Goal: Task Accomplishment & Management: Use online tool/utility

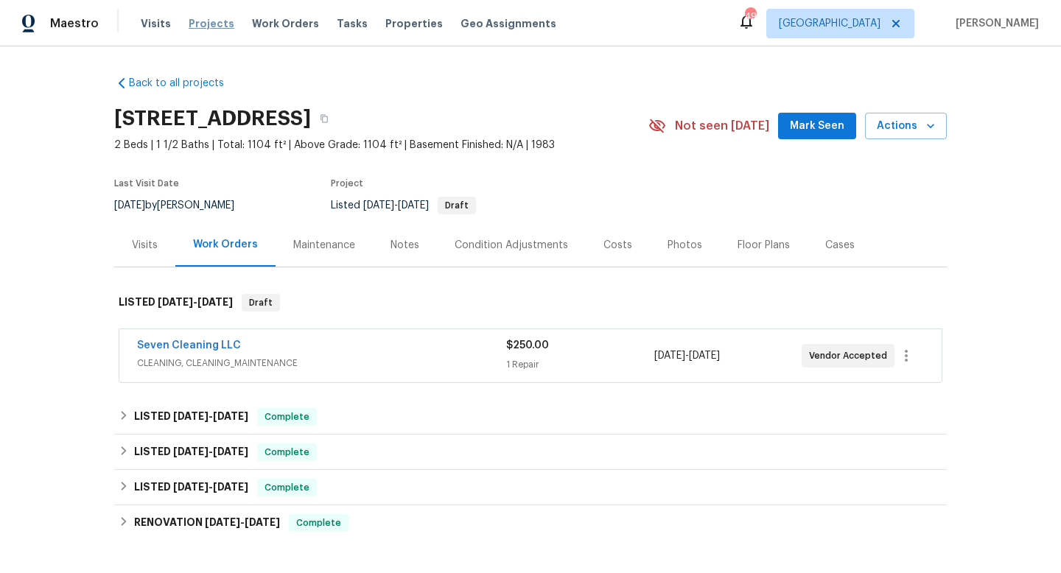
click at [200, 29] on span "Projects" at bounding box center [212, 23] width 46 height 15
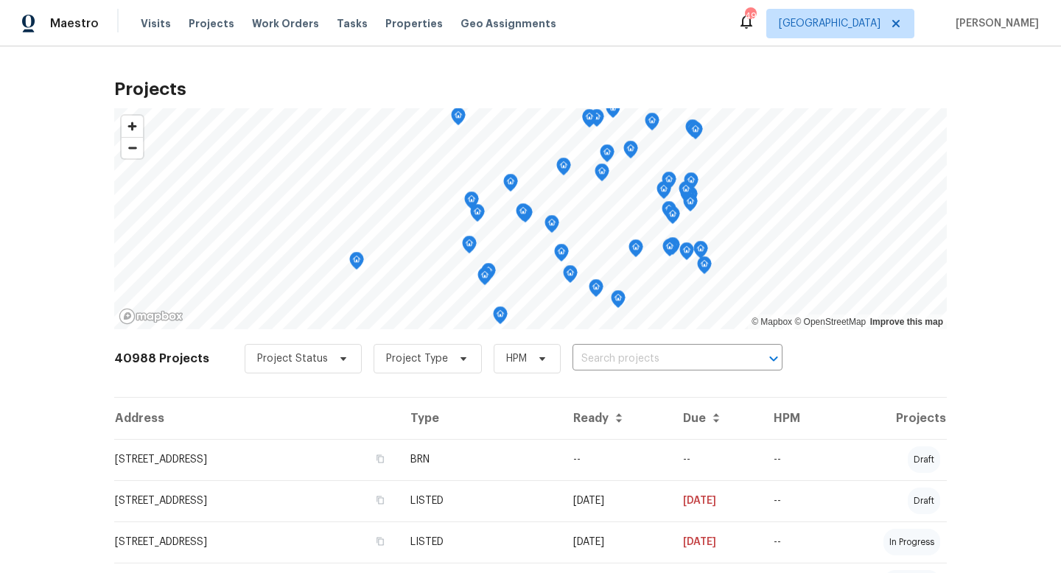
click at [605, 359] on input "text" at bounding box center [657, 359] width 169 height 23
type input "306 shady"
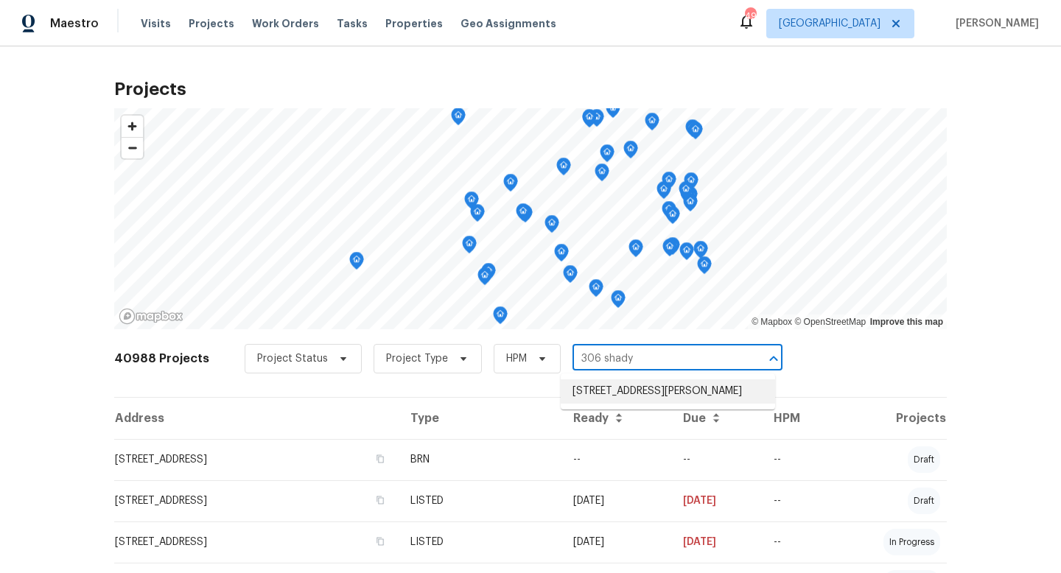
click at [607, 401] on li "[STREET_ADDRESS][PERSON_NAME]" at bounding box center [668, 392] width 214 height 24
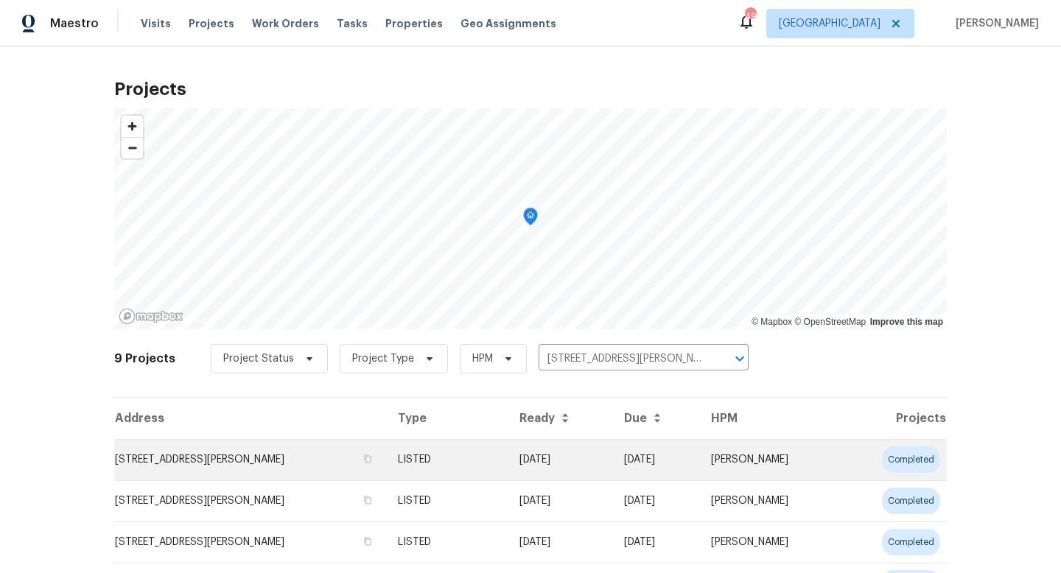
click at [507, 448] on td "LISTED" at bounding box center [446, 459] width 121 height 41
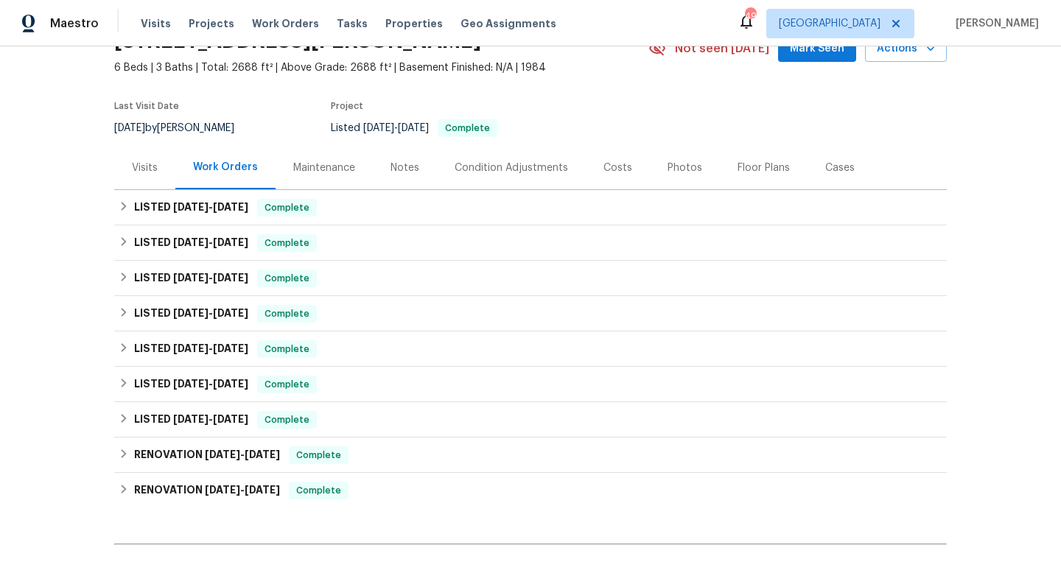
scroll to position [238, 0]
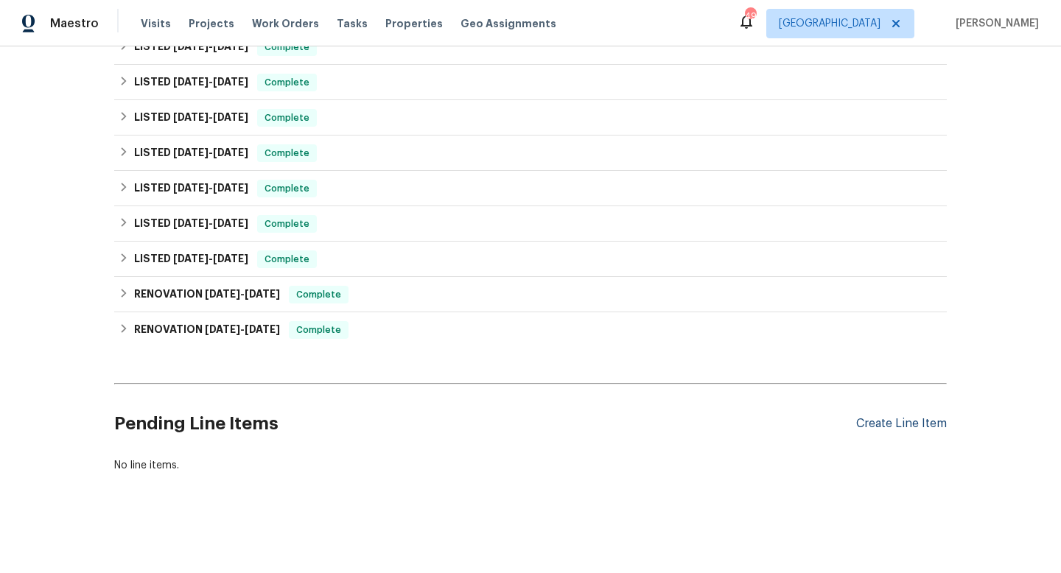
click at [872, 420] on div "Create Line Item" at bounding box center [902, 424] width 91 height 14
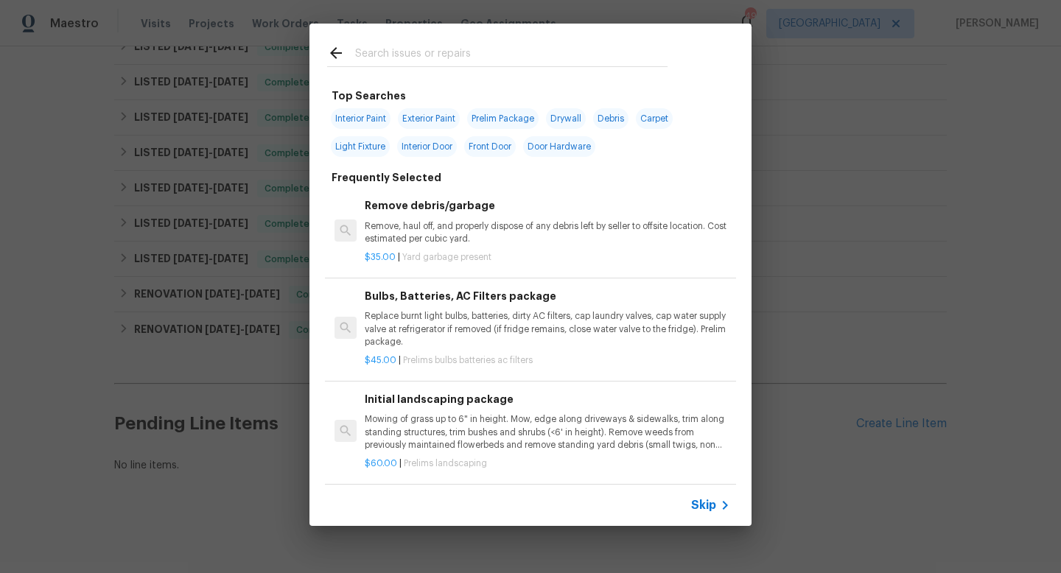
click at [712, 504] on span "Skip" at bounding box center [703, 505] width 25 height 15
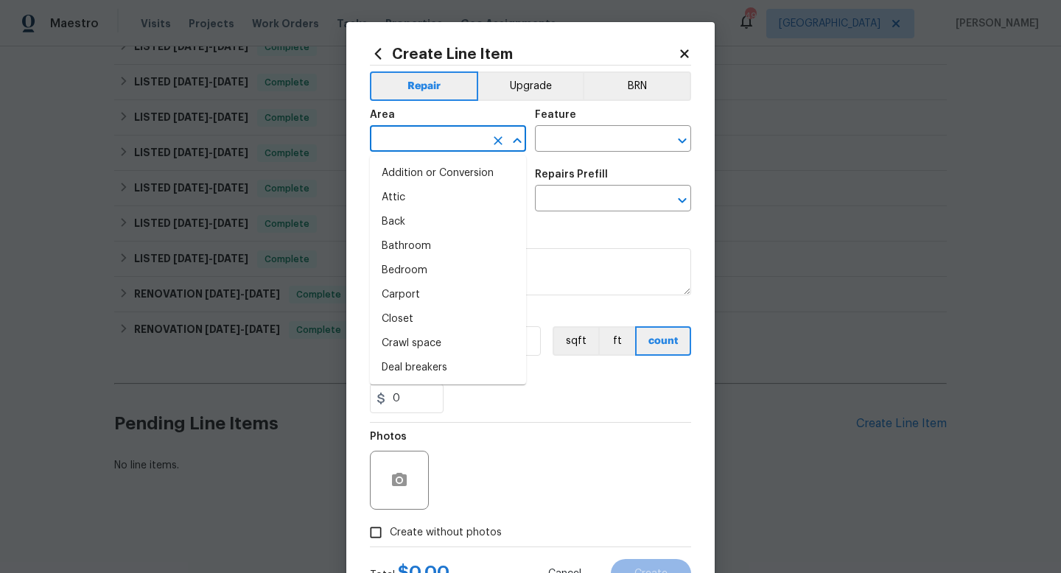
click at [416, 142] on input "text" at bounding box center [427, 140] width 115 height 23
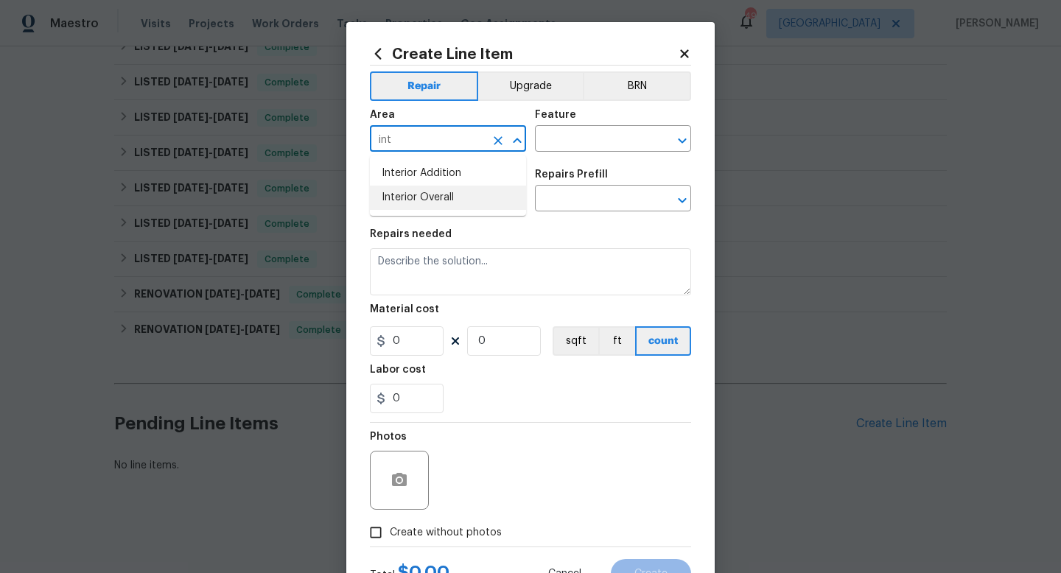
click at [419, 192] on li "Interior Overall" at bounding box center [448, 198] width 156 height 24
type input "Interior Overall"
click at [576, 142] on input "text" at bounding box center [592, 140] width 115 height 23
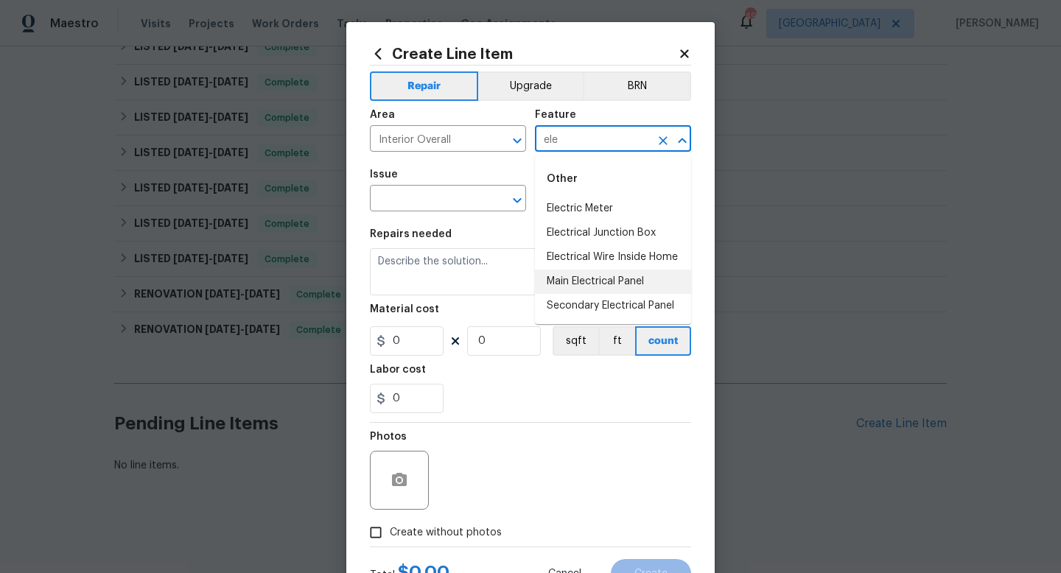
click at [590, 287] on li "Main Electrical Panel" at bounding box center [613, 282] width 156 height 24
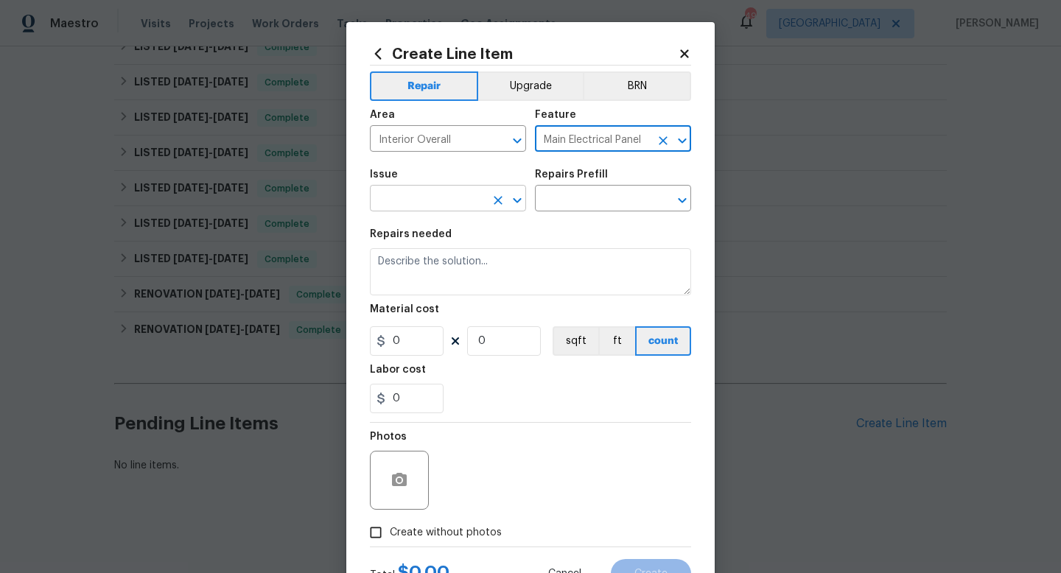
type input "Main Electrical Panel"
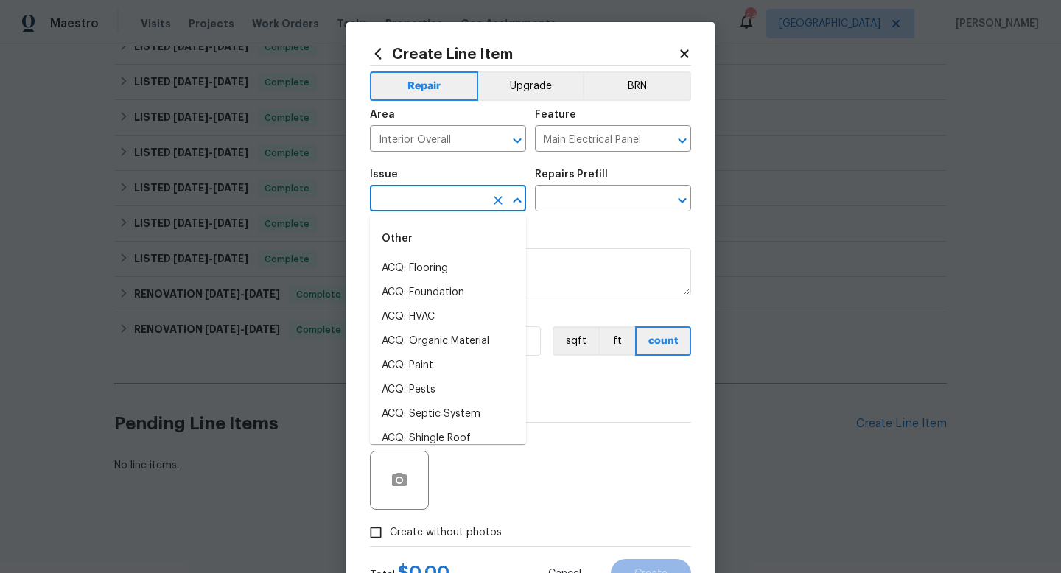
click at [427, 193] on input "text" at bounding box center [427, 200] width 115 height 23
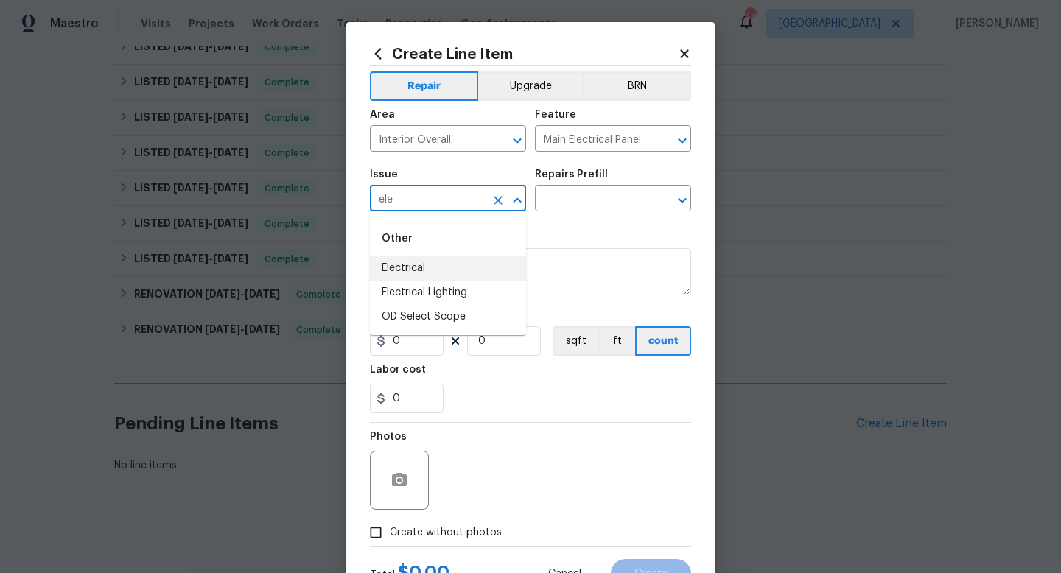
click at [425, 270] on li "Electrical" at bounding box center [448, 269] width 156 height 24
type input "Electrical"
click at [582, 196] on input "text" at bounding box center [592, 200] width 115 height 23
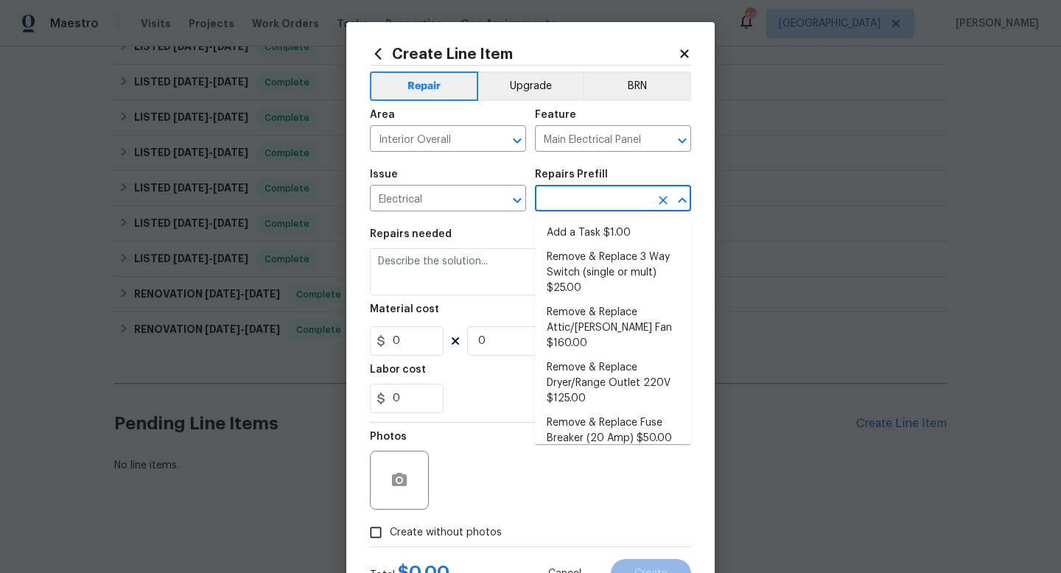
click at [573, 236] on li "Add a Task $1.00" at bounding box center [613, 233] width 156 height 24
type input "Add a Task $1.00"
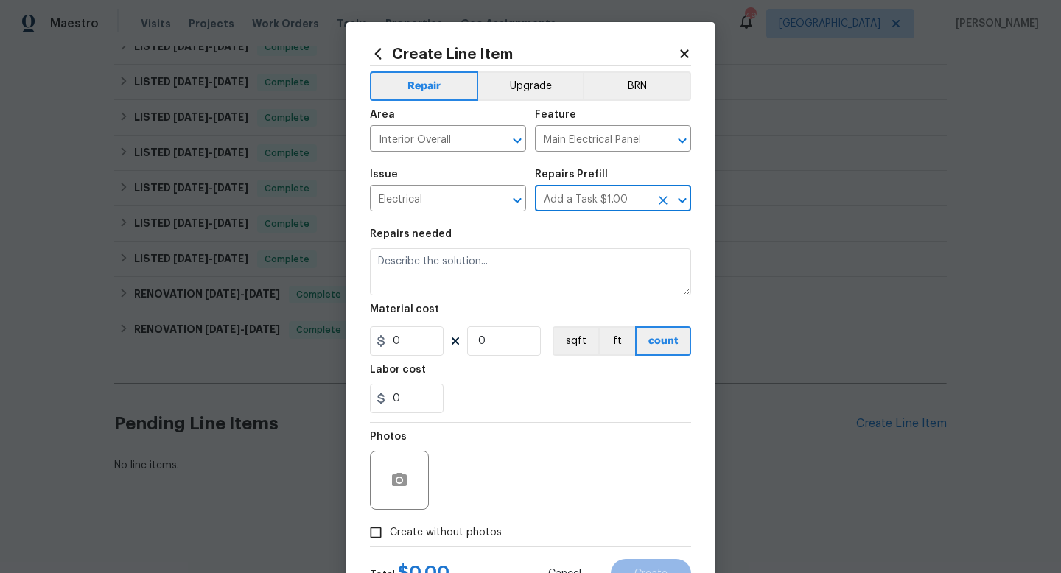
type textarea "HPM to detail"
type input "1"
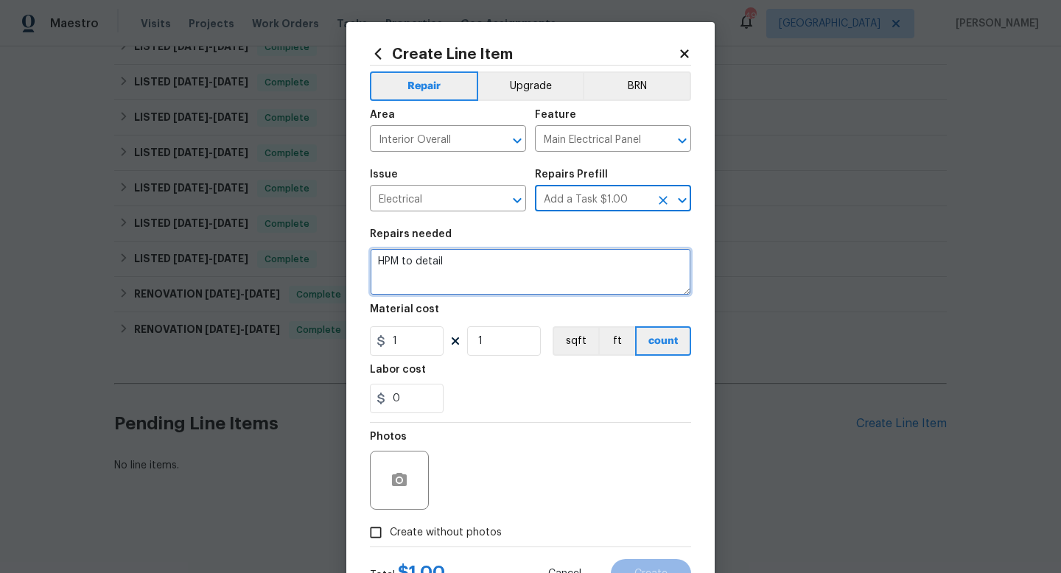
click at [510, 269] on textarea "HPM to detail" at bounding box center [530, 271] width 321 height 47
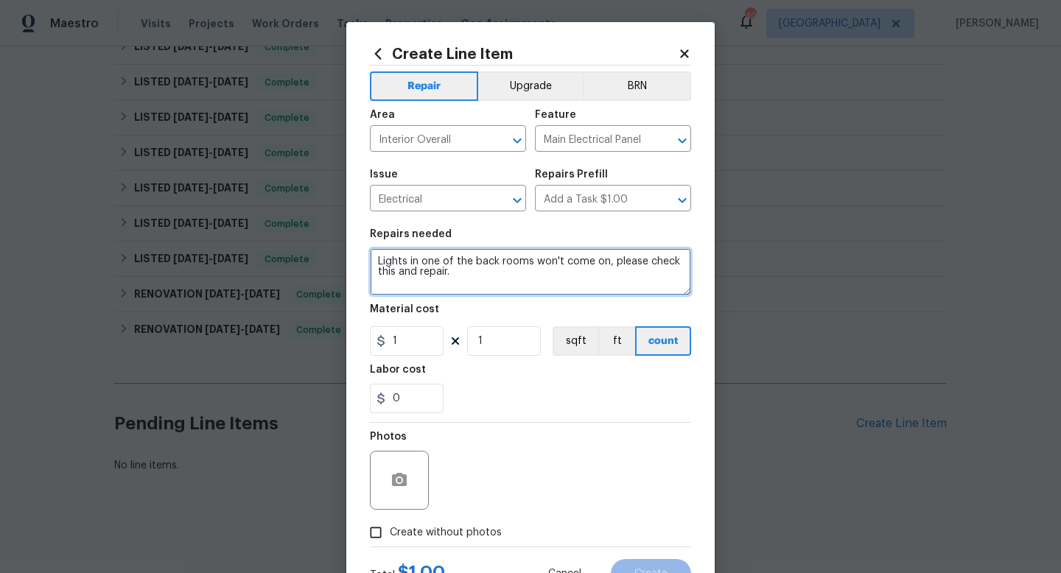
type textarea "Lights in one of the back rooms won't come on, please check this and repair."
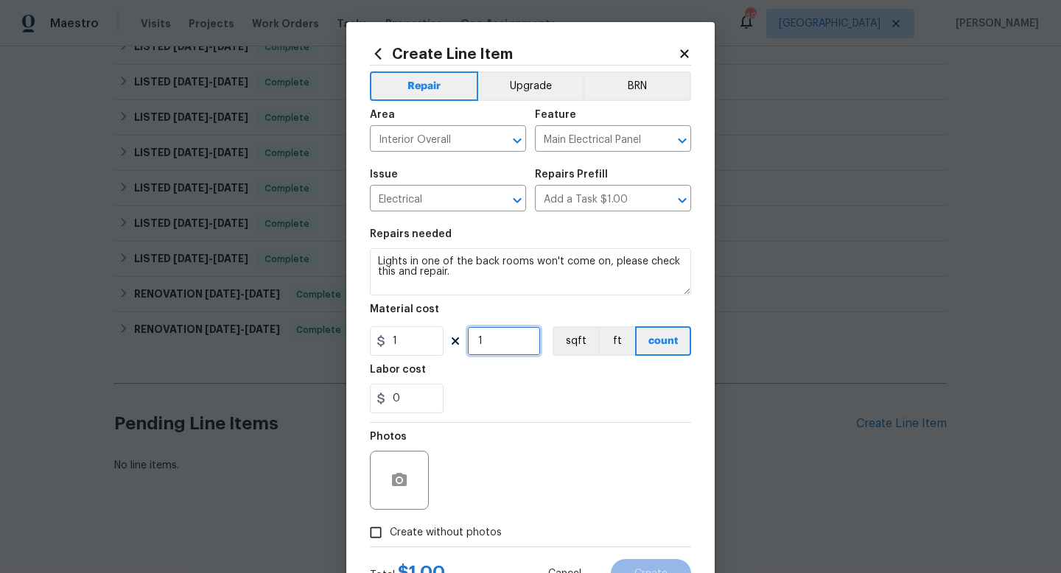
click at [523, 339] on input "1" at bounding box center [504, 341] width 74 height 29
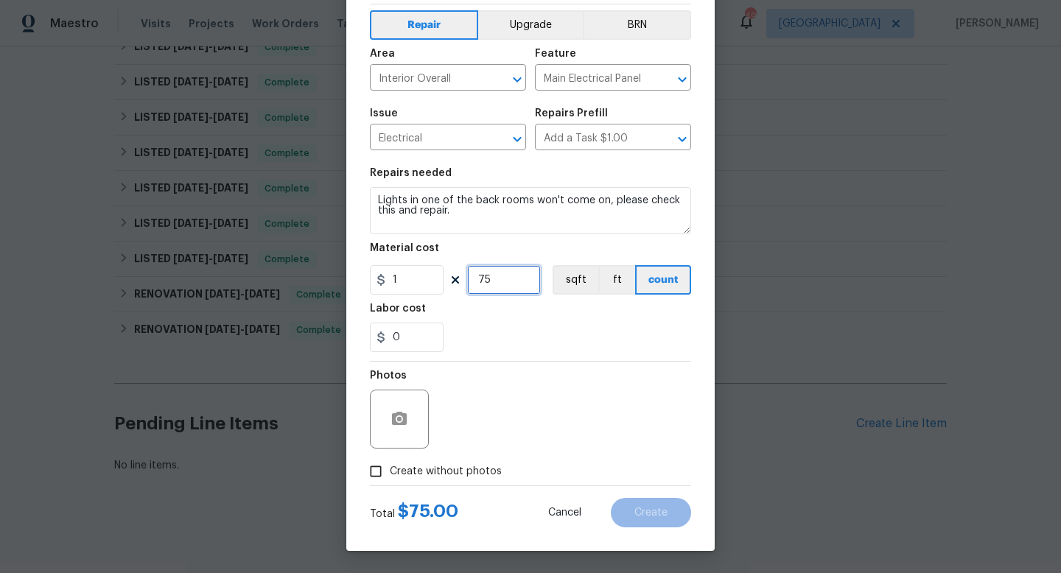
type input "75"
click at [469, 470] on span "Create without photos" at bounding box center [446, 471] width 112 height 15
click at [390, 470] on input "Create without photos" at bounding box center [376, 472] width 28 height 28
checkbox input "true"
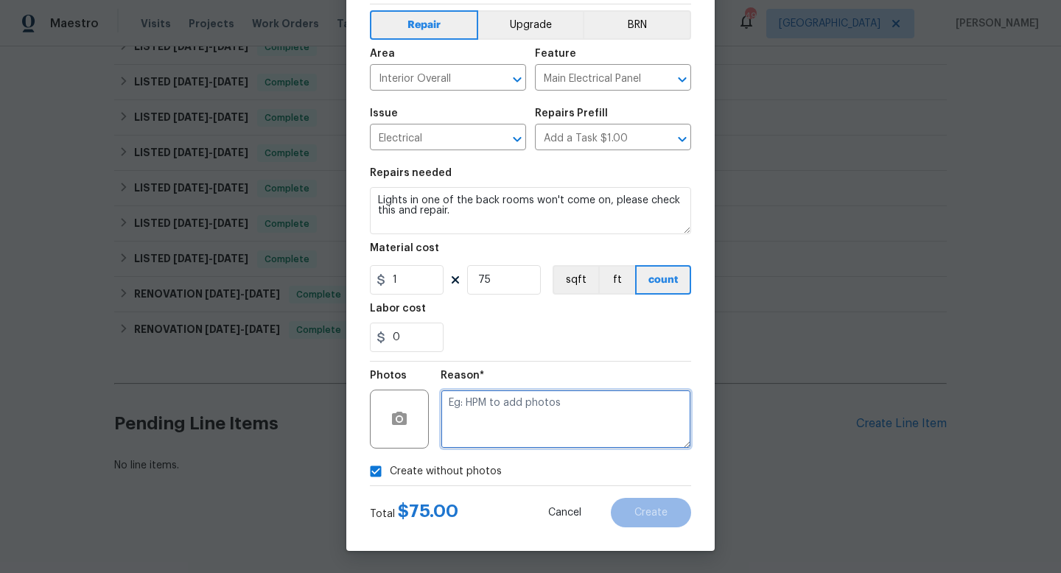
click at [495, 430] on textarea at bounding box center [566, 419] width 251 height 59
type textarea "w"
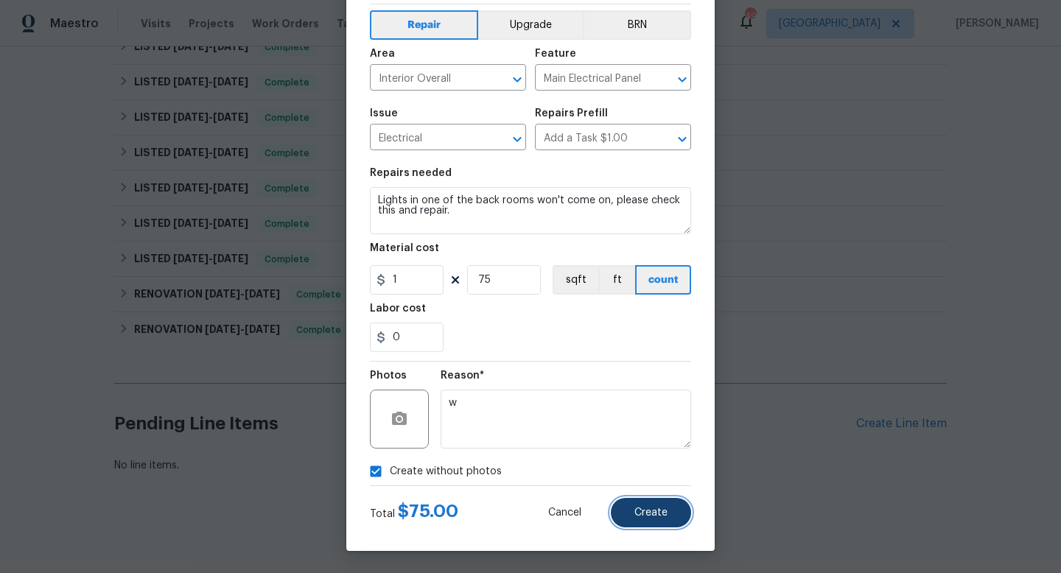
click at [656, 517] on span "Create" at bounding box center [651, 513] width 33 height 11
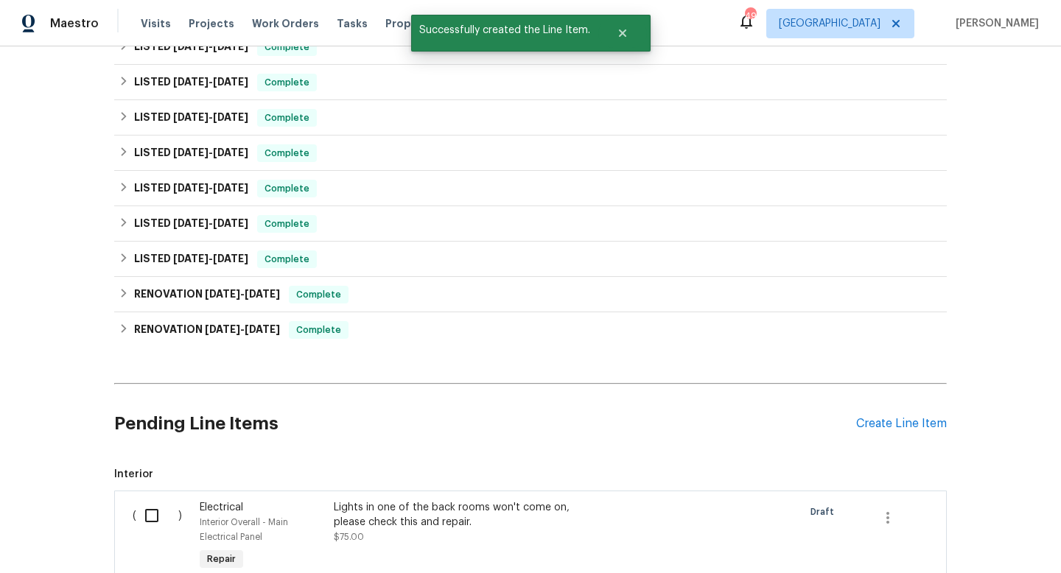
click at [157, 512] on input "checkbox" at bounding box center [157, 515] width 42 height 31
checkbox input "true"
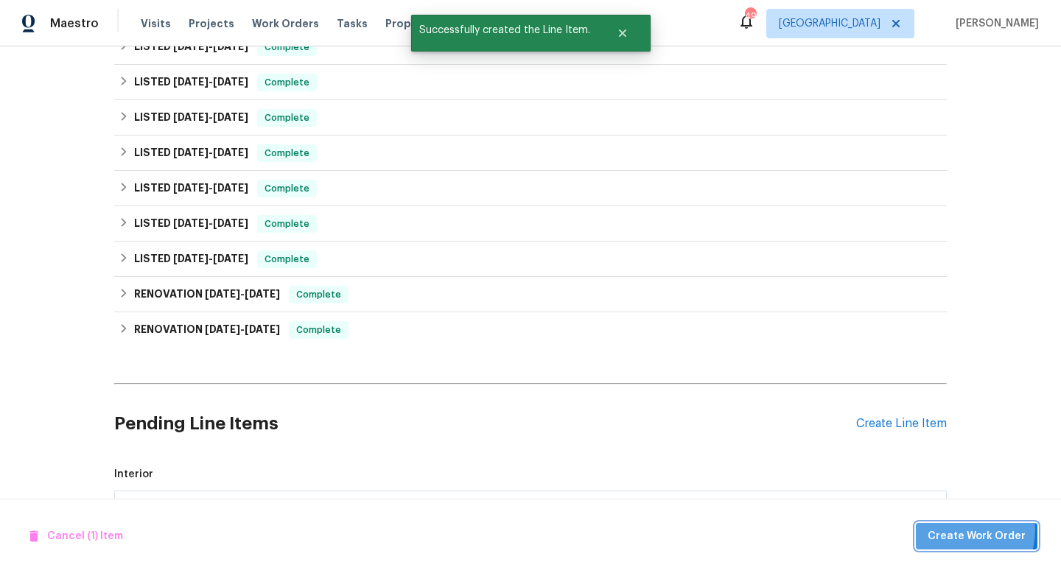
click at [956, 529] on span "Create Work Order" at bounding box center [977, 537] width 98 height 18
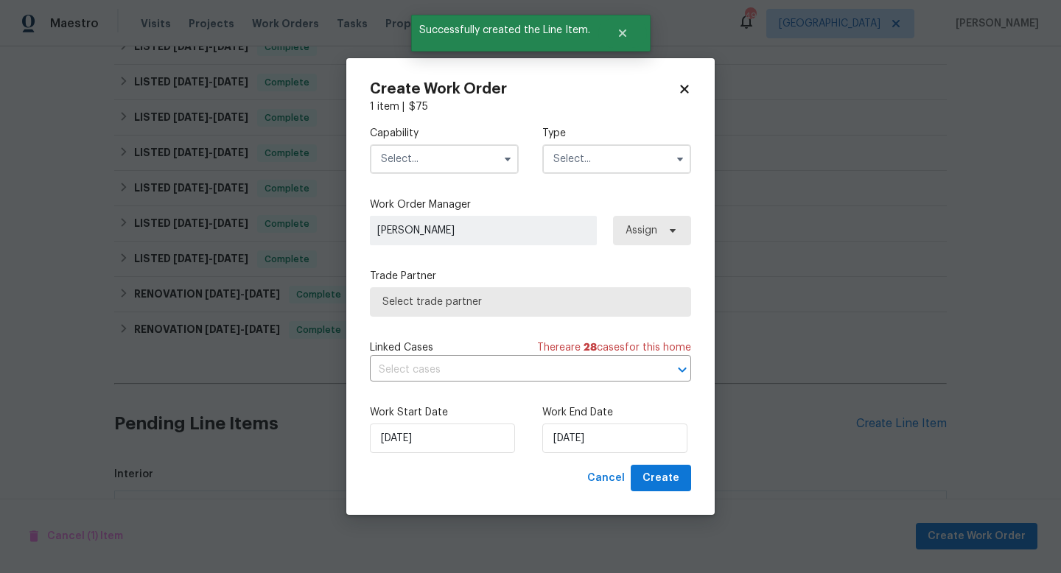
click at [396, 168] on input "text" at bounding box center [444, 158] width 149 height 29
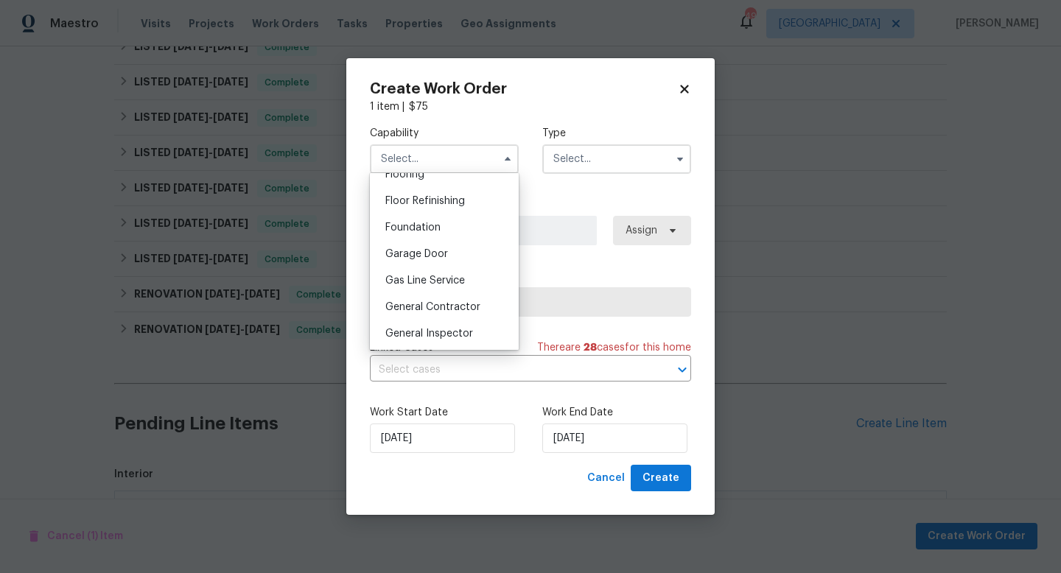
scroll to position [592, 0]
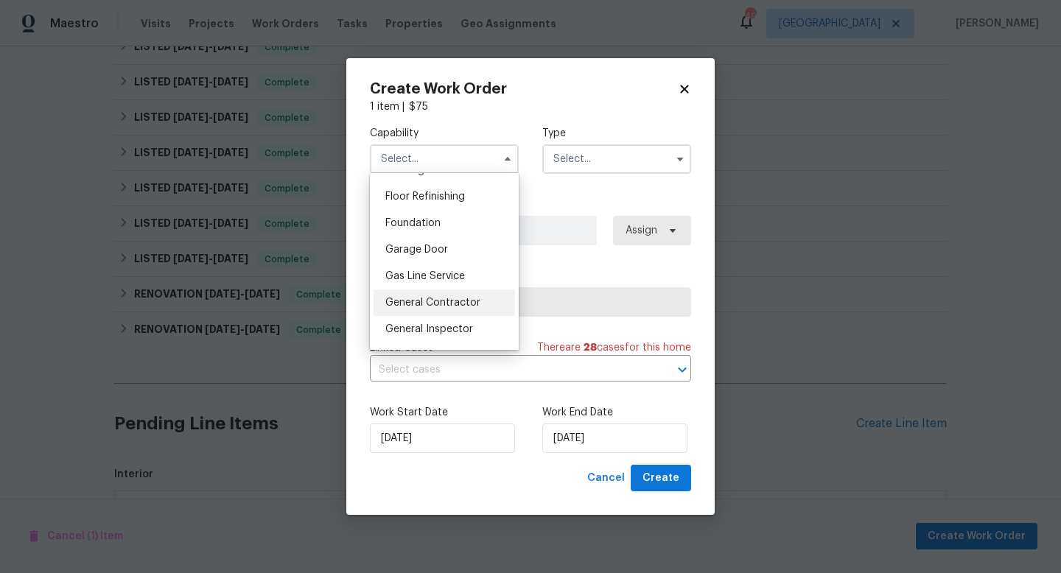
click at [429, 296] on div "General Contractor" at bounding box center [445, 303] width 142 height 27
type input "General Contractor"
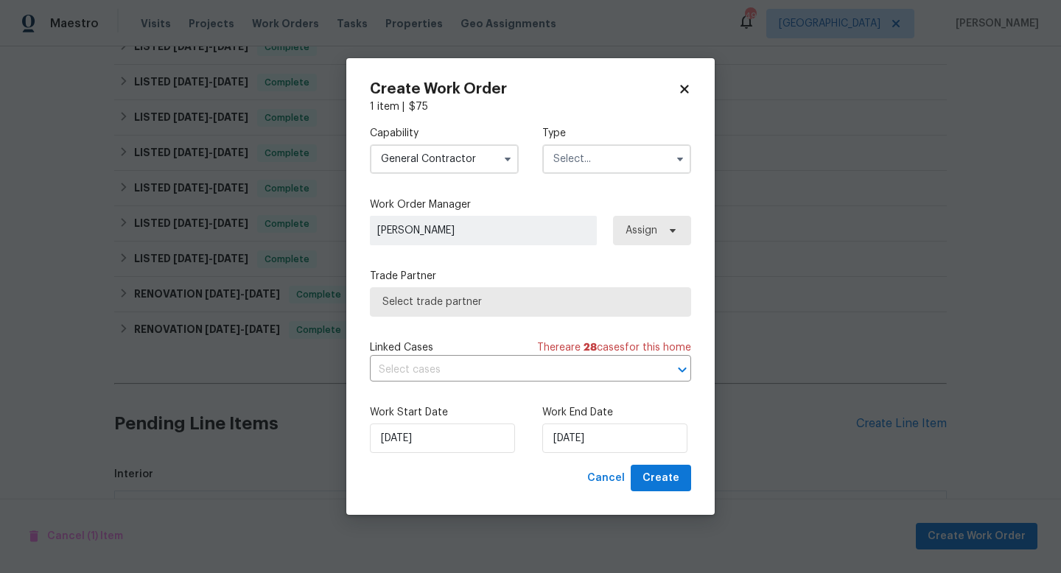
click at [582, 153] on input "text" at bounding box center [616, 158] width 149 height 29
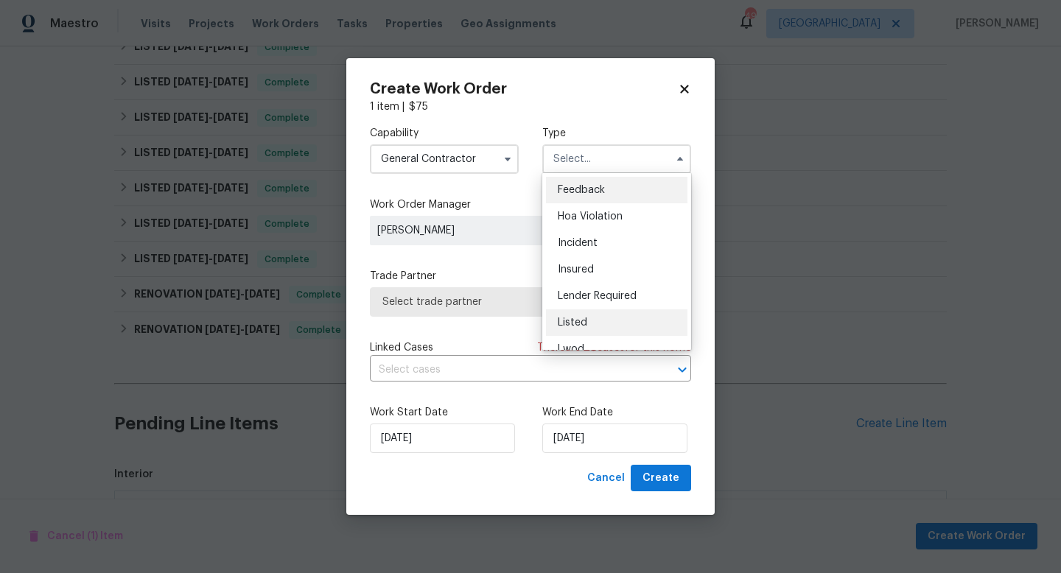
click at [582, 322] on span "Listed" at bounding box center [572, 323] width 29 height 10
type input "Listed"
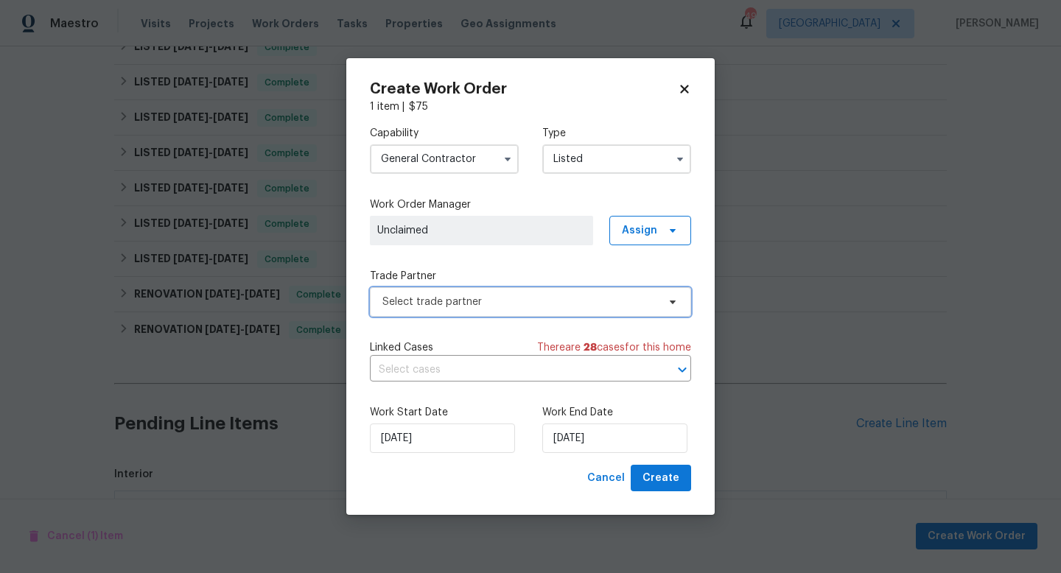
click at [515, 298] on span "Select trade partner" at bounding box center [520, 302] width 275 height 15
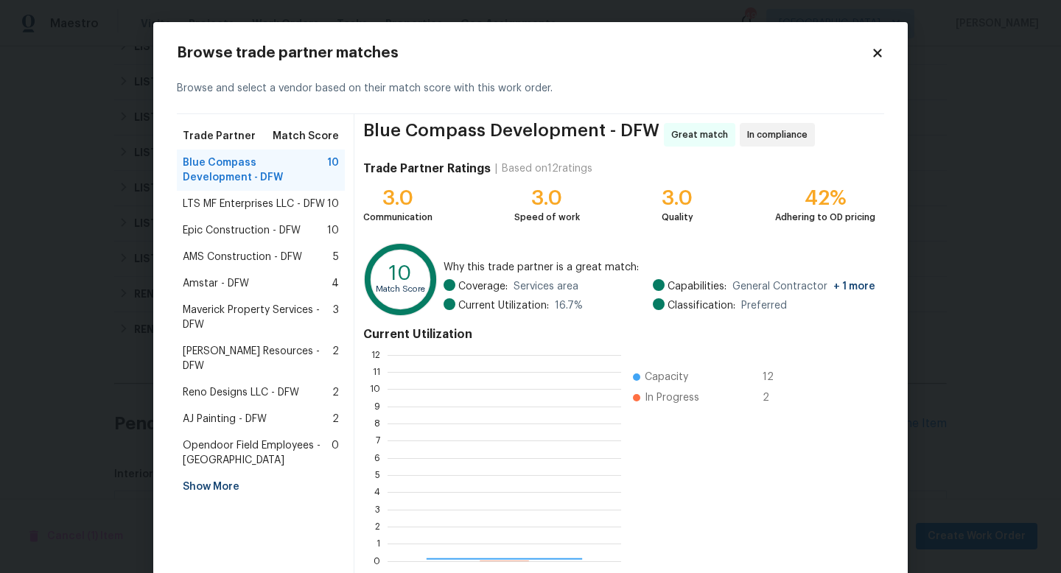
scroll to position [206, 234]
click at [287, 202] on span "LTS MF Enterprises LLC - DFW" at bounding box center [254, 204] width 142 height 15
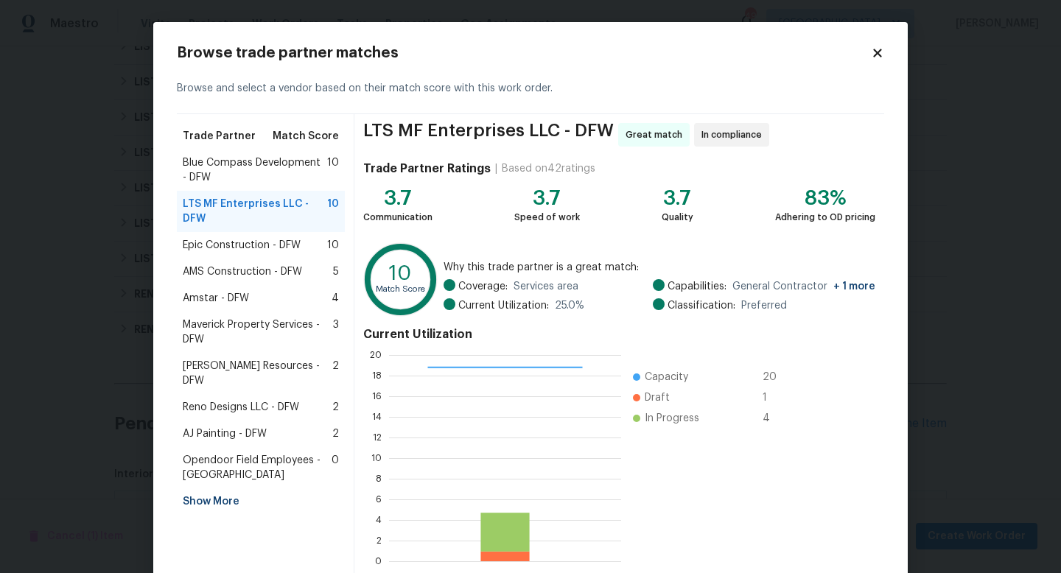
scroll to position [77, 0]
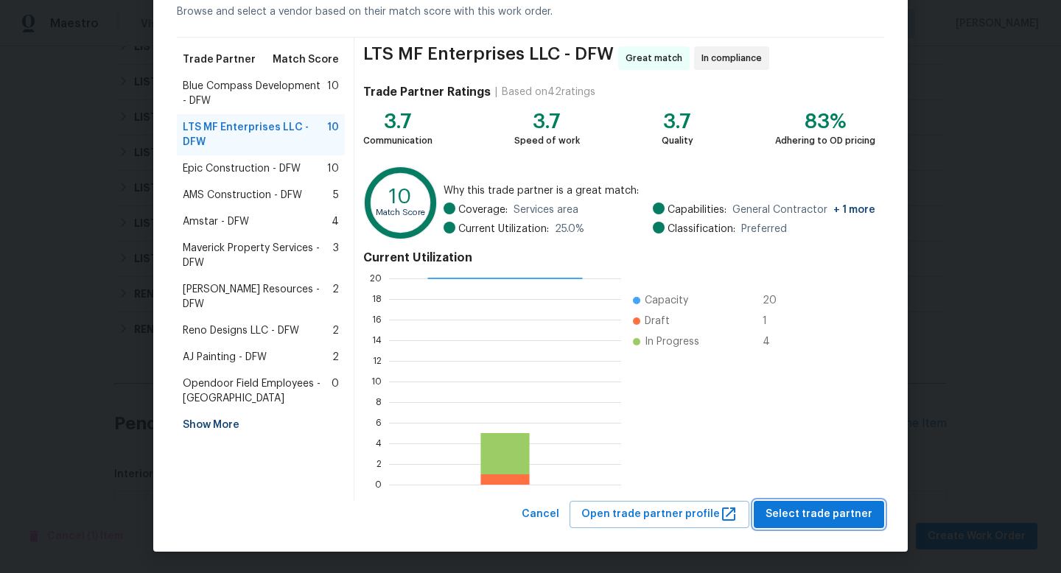
click at [814, 517] on span "Select trade partner" at bounding box center [819, 515] width 107 height 18
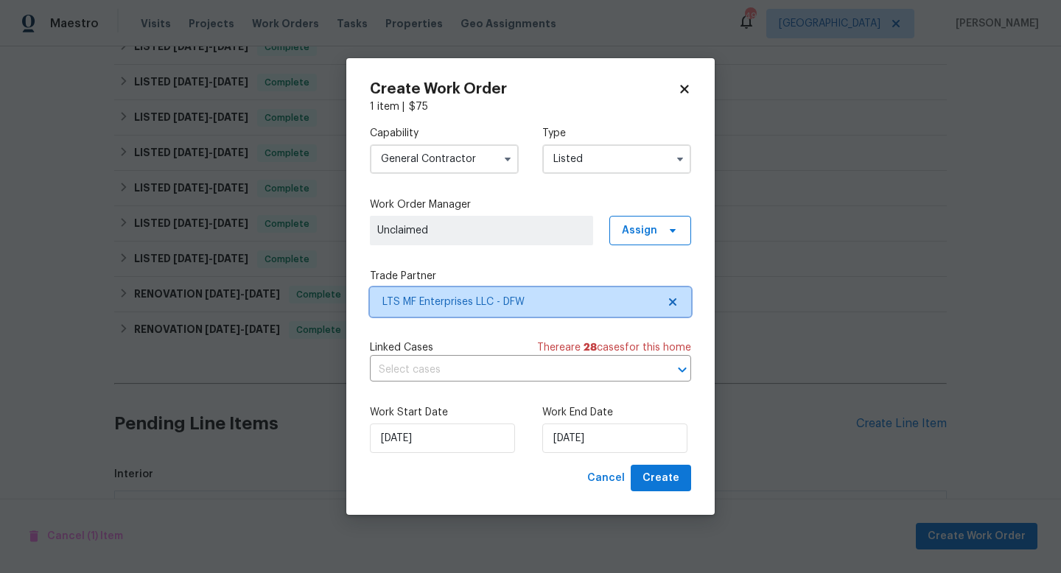
scroll to position [0, 0]
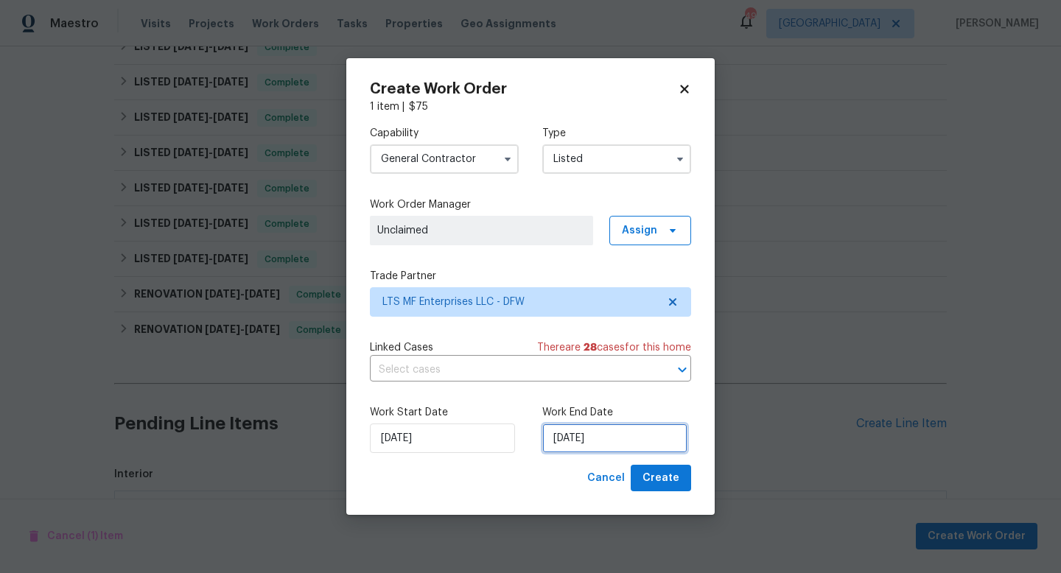
click at [609, 439] on input "[DATE]" at bounding box center [614, 438] width 145 height 29
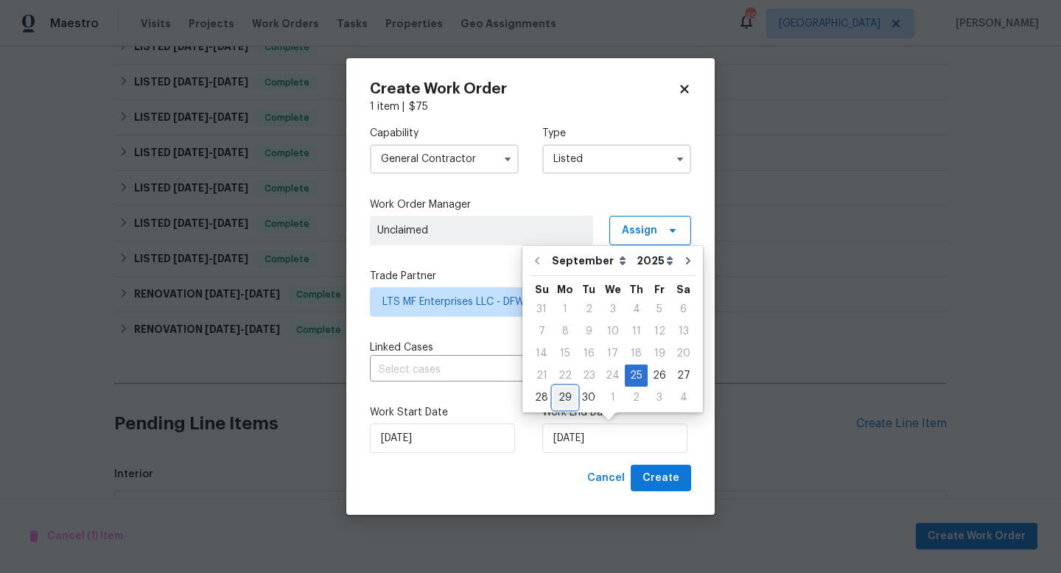
click at [565, 397] on div "29" at bounding box center [566, 398] width 24 height 21
type input "[DATE]"
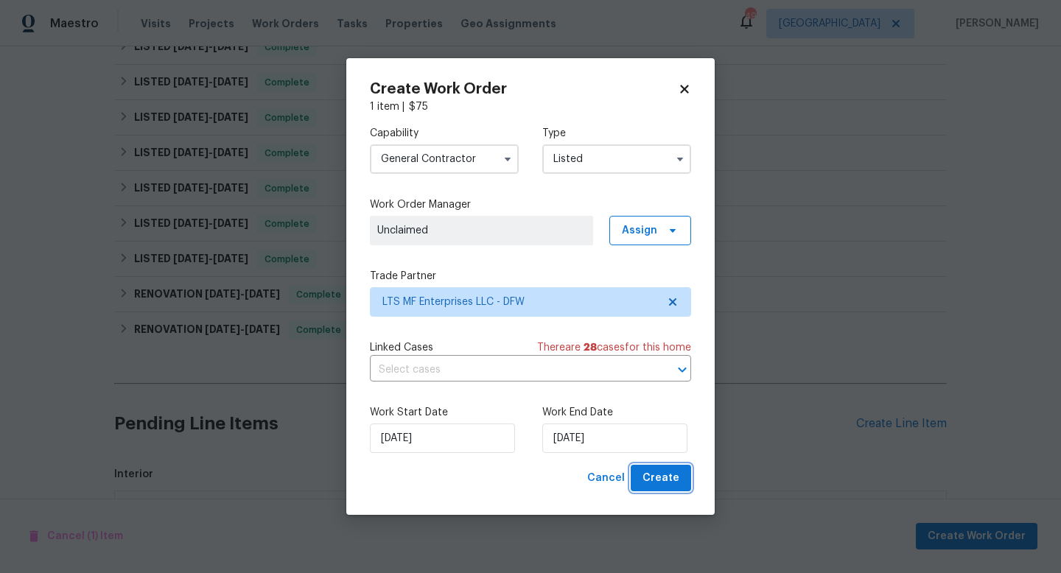
click at [646, 478] on button "Create" at bounding box center [661, 478] width 60 height 27
checkbox input "false"
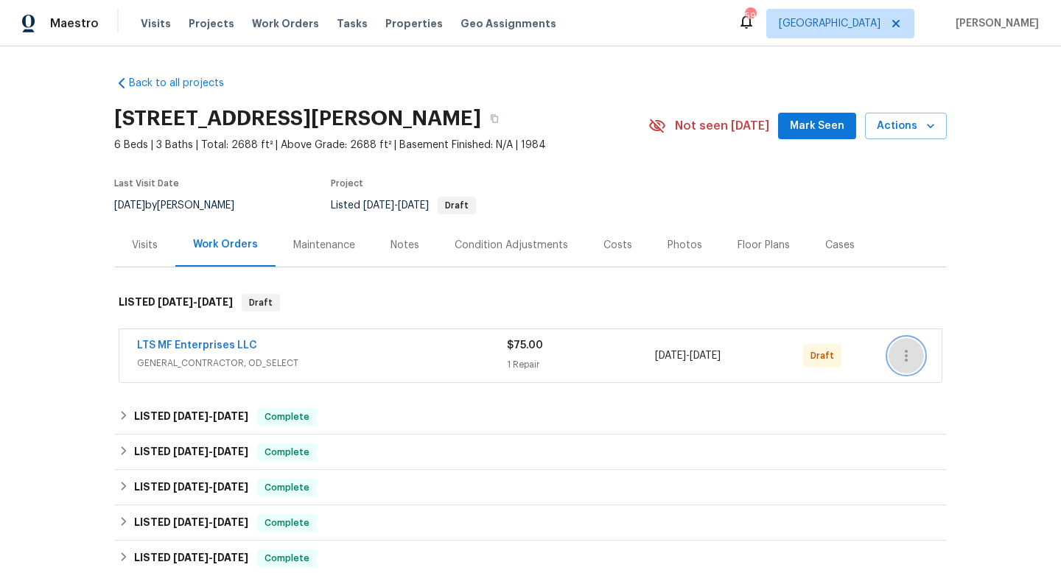
click at [909, 356] on icon "button" at bounding box center [907, 356] width 18 height 18
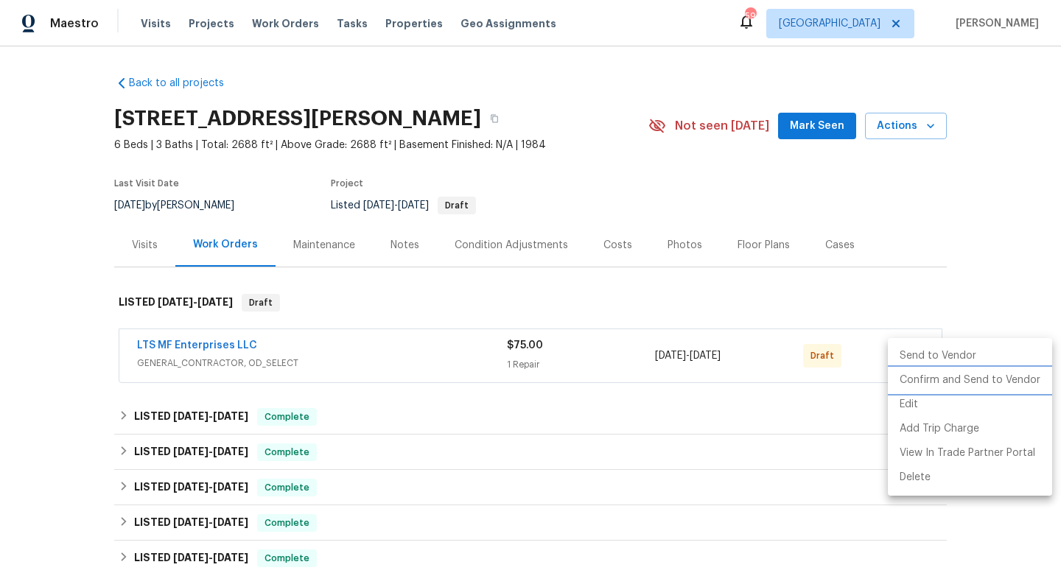
click at [910, 377] on li "Confirm and Send to Vendor" at bounding box center [970, 381] width 164 height 24
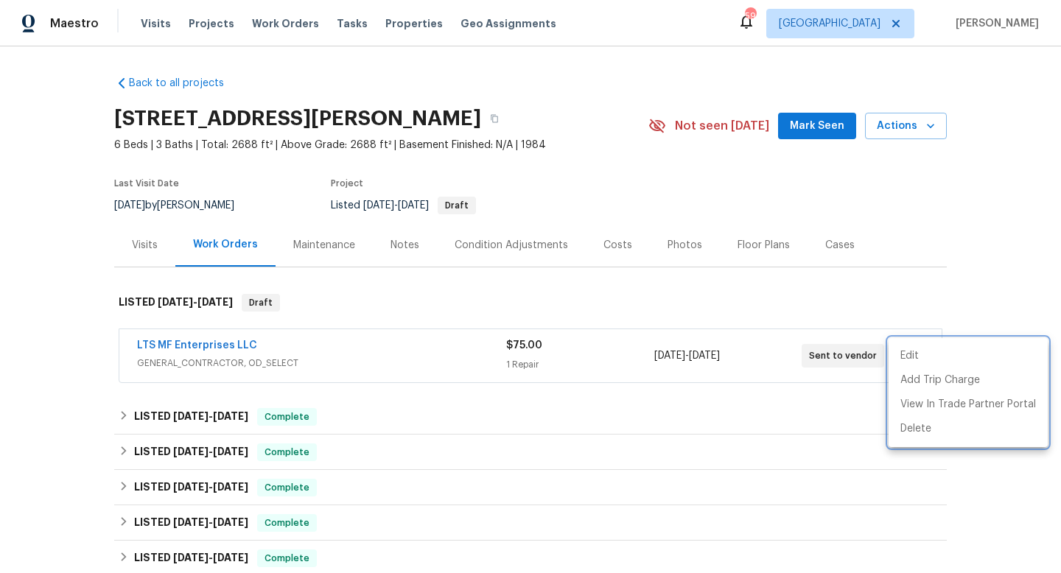
click at [851, 282] on div at bounding box center [530, 286] width 1061 height 573
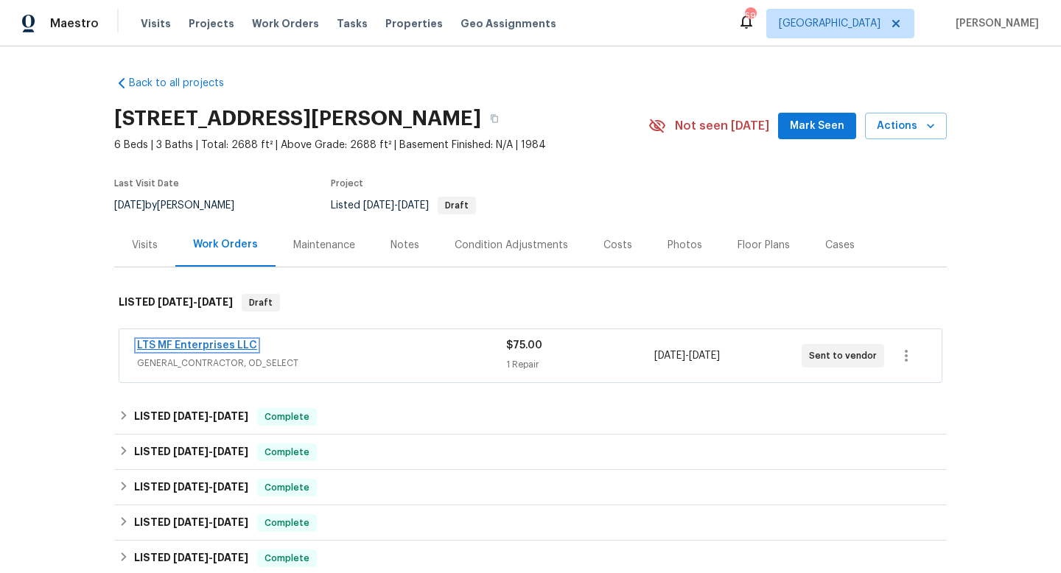
click at [228, 347] on link "LTS MF Enterprises LLC" at bounding box center [197, 346] width 120 height 10
